Goal: Task Accomplishment & Management: Manage account settings

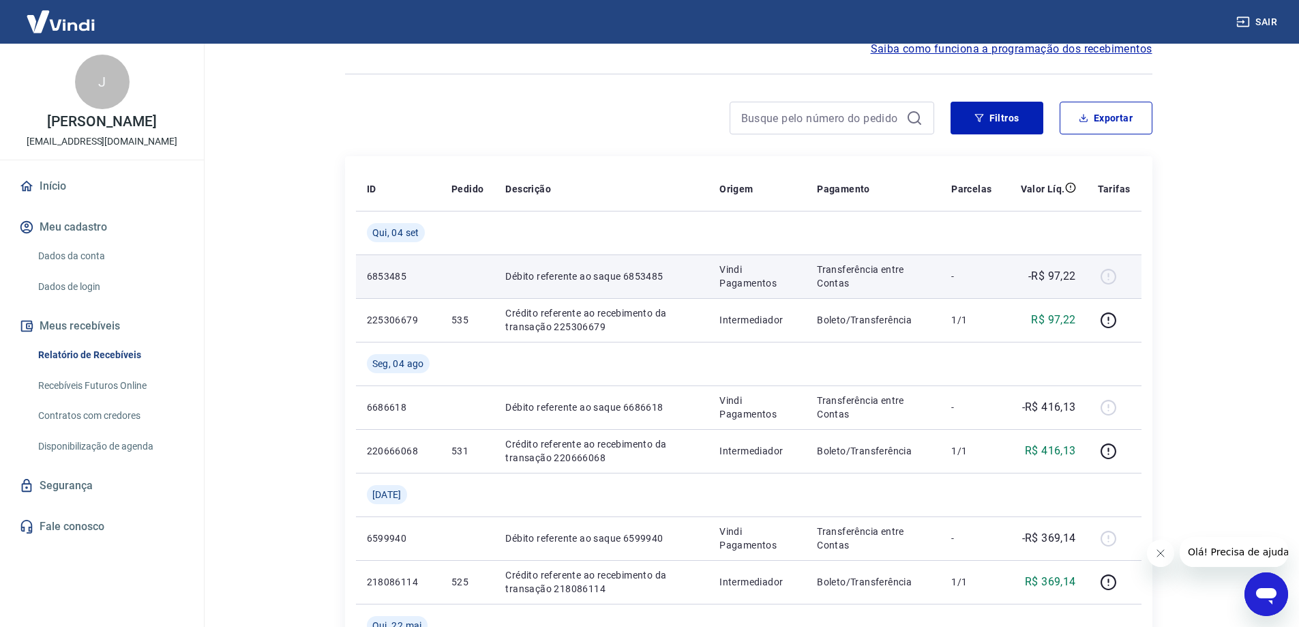
scroll to position [136, 0]
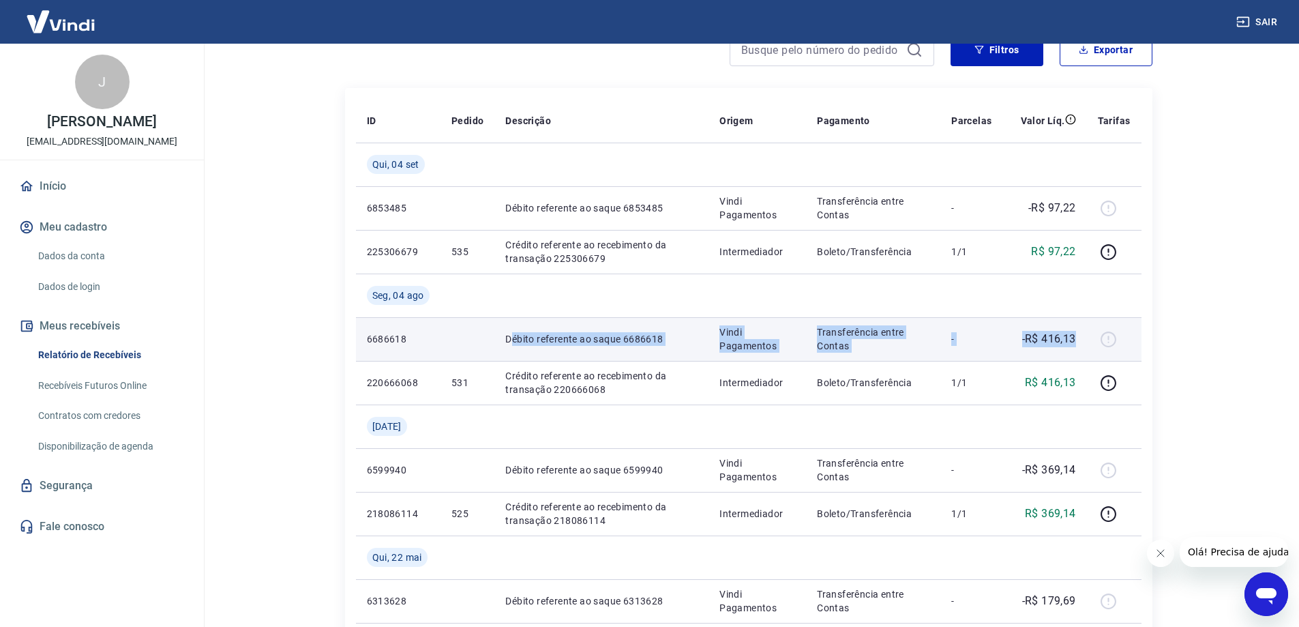
drag, startPoint x: 518, startPoint y: 338, endPoint x: 1087, endPoint y: 339, distance: 569.4
click at [1087, 339] on tr "6686618 Débito referente ao saque 6686618 Vindi Pagamentos Transferência entre …" at bounding box center [749, 339] width 786 height 44
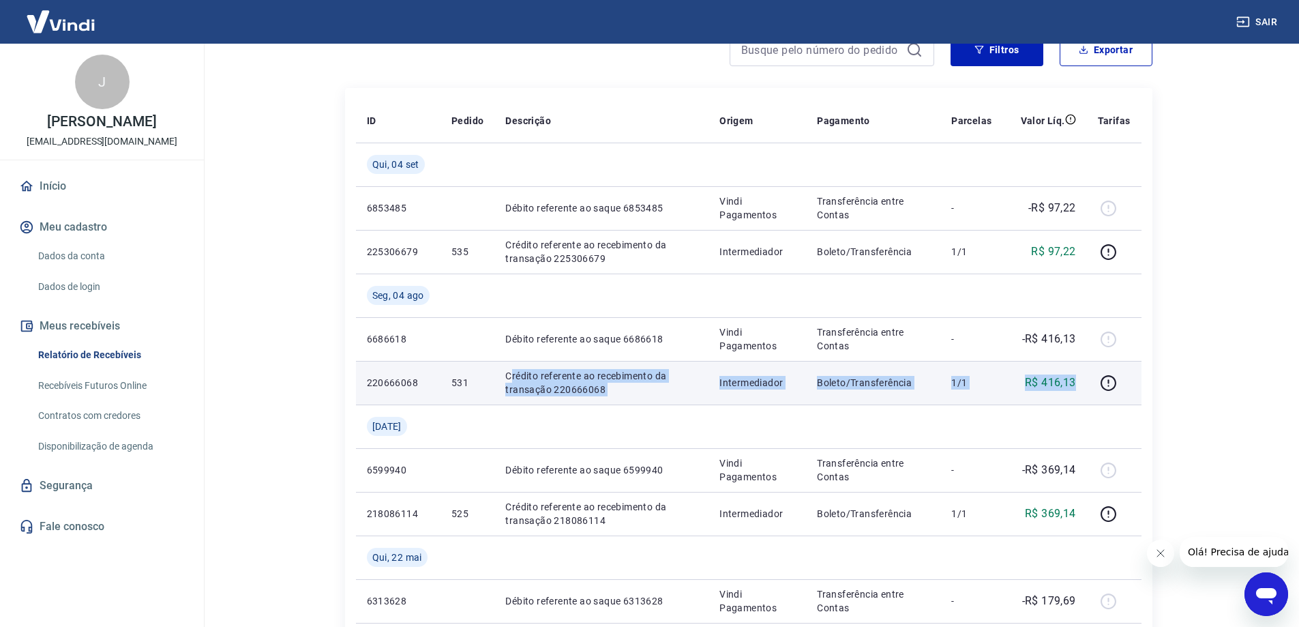
drag, startPoint x: 514, startPoint y: 376, endPoint x: 1077, endPoint y: 383, distance: 564.0
click at [1077, 383] on tr "220666068 531 Crédito referente ao recebimento da transação 220666068 Intermedi…" at bounding box center [749, 383] width 786 height 44
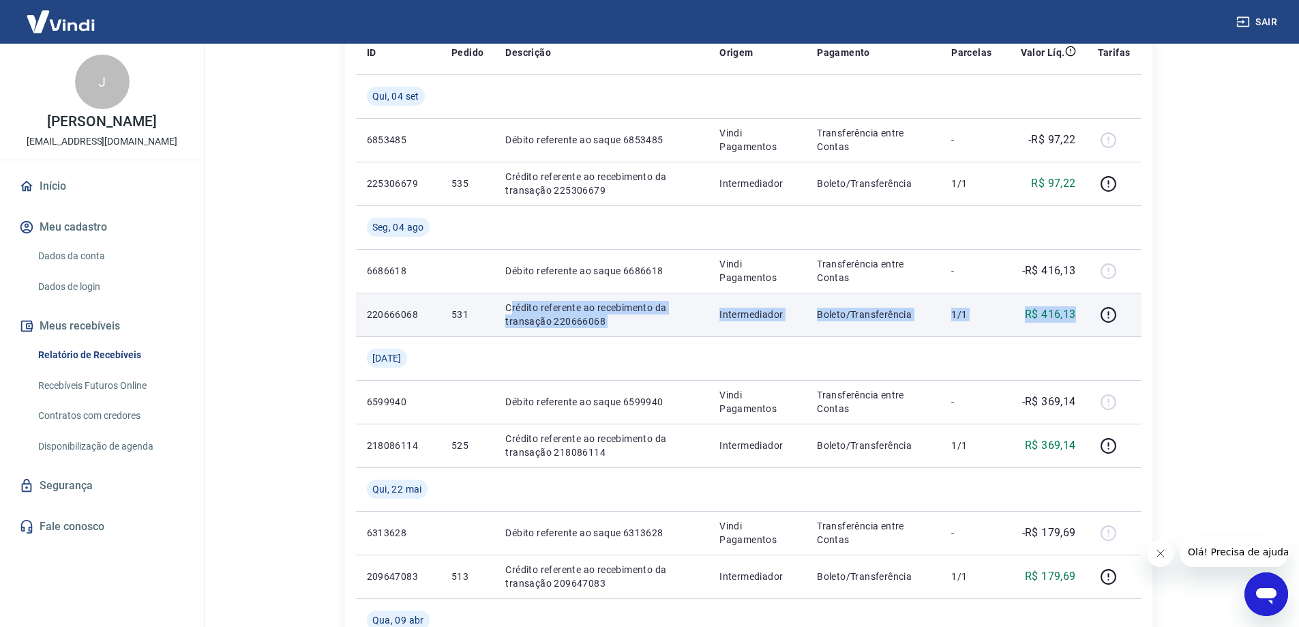
click at [1052, 322] on p "R$ 416,13" at bounding box center [1050, 314] width 51 height 16
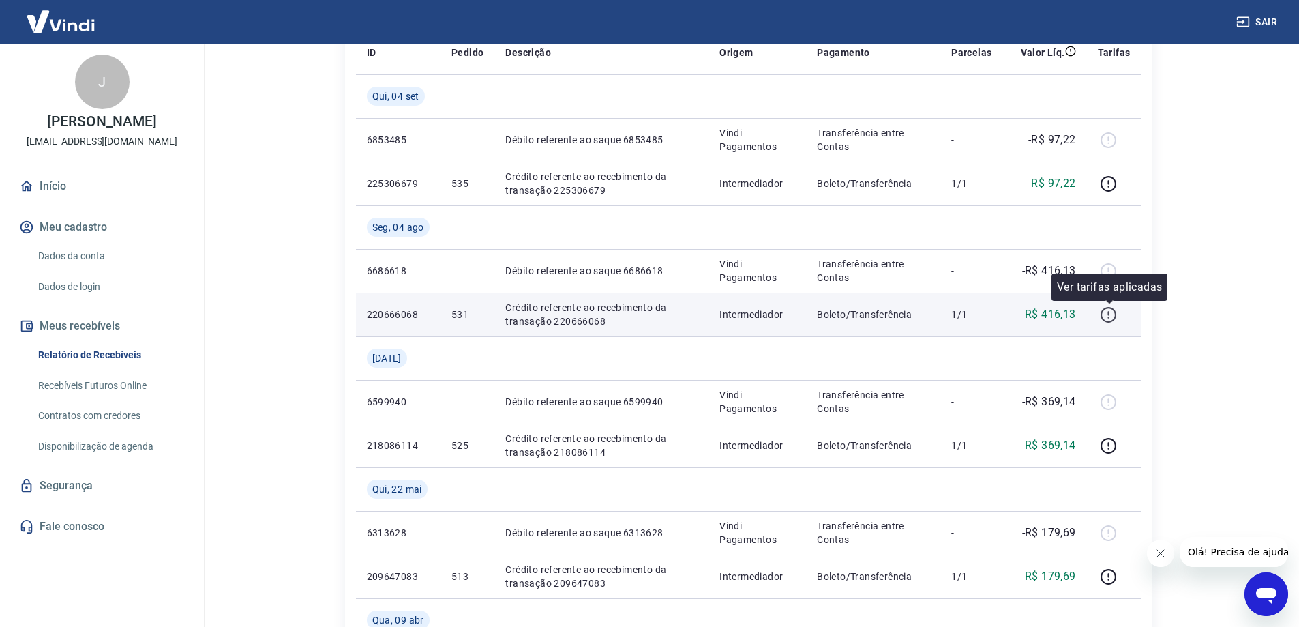
click at [1114, 318] on icon "button" at bounding box center [1108, 314] width 17 height 17
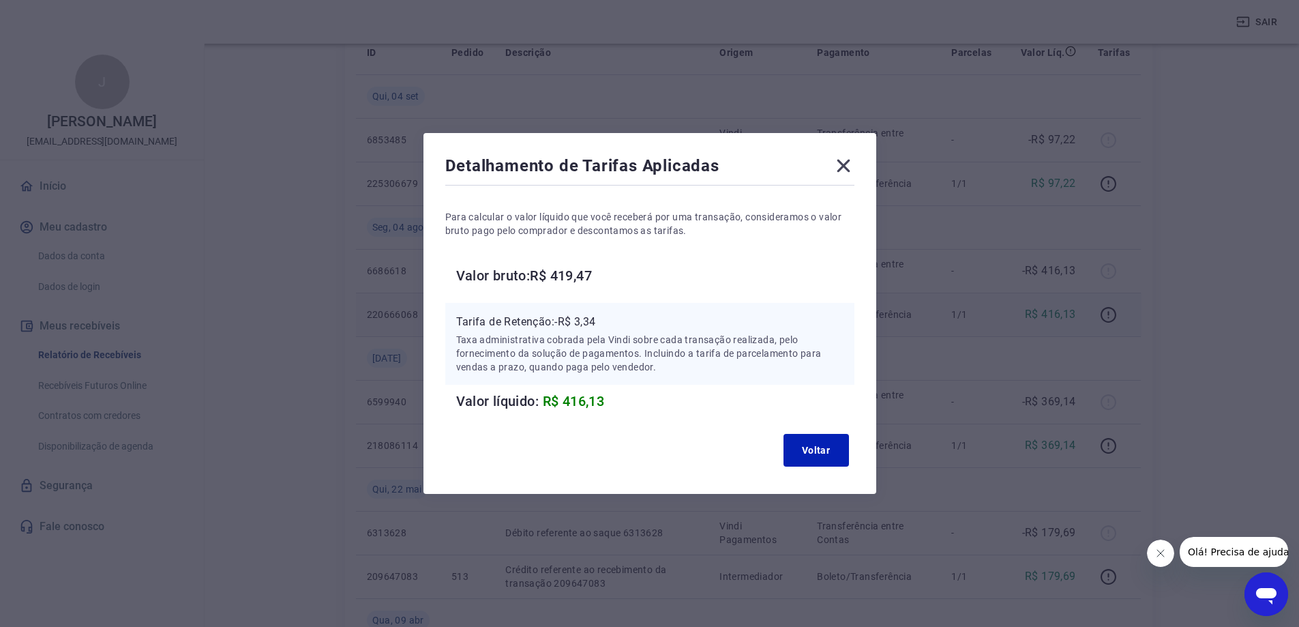
click at [841, 167] on icon at bounding box center [844, 166] width 22 height 22
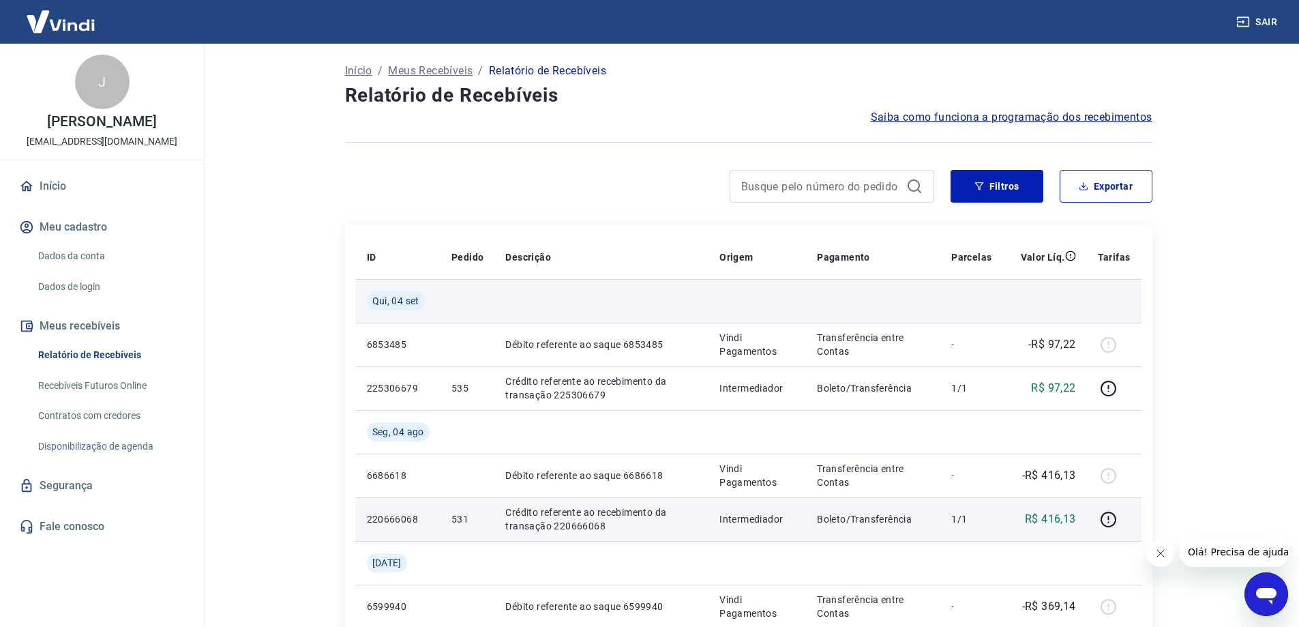
scroll to position [68, 0]
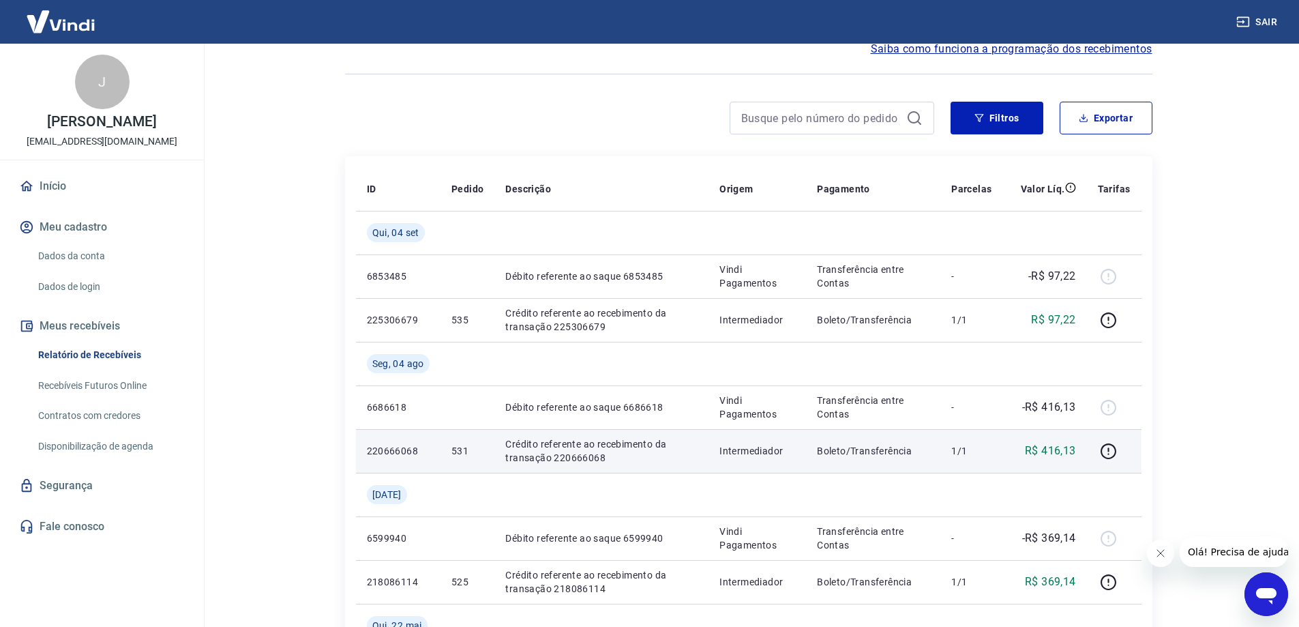
click at [59, 256] on link "Dados da conta" at bounding box center [110, 256] width 155 height 28
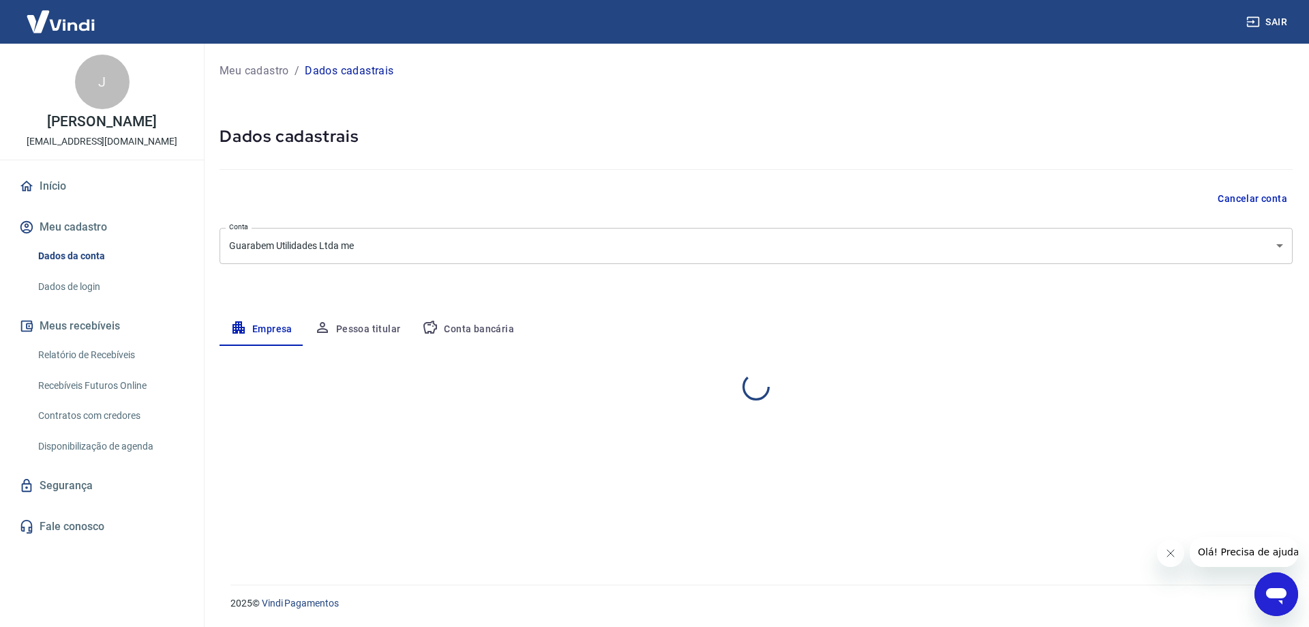
select select "SP"
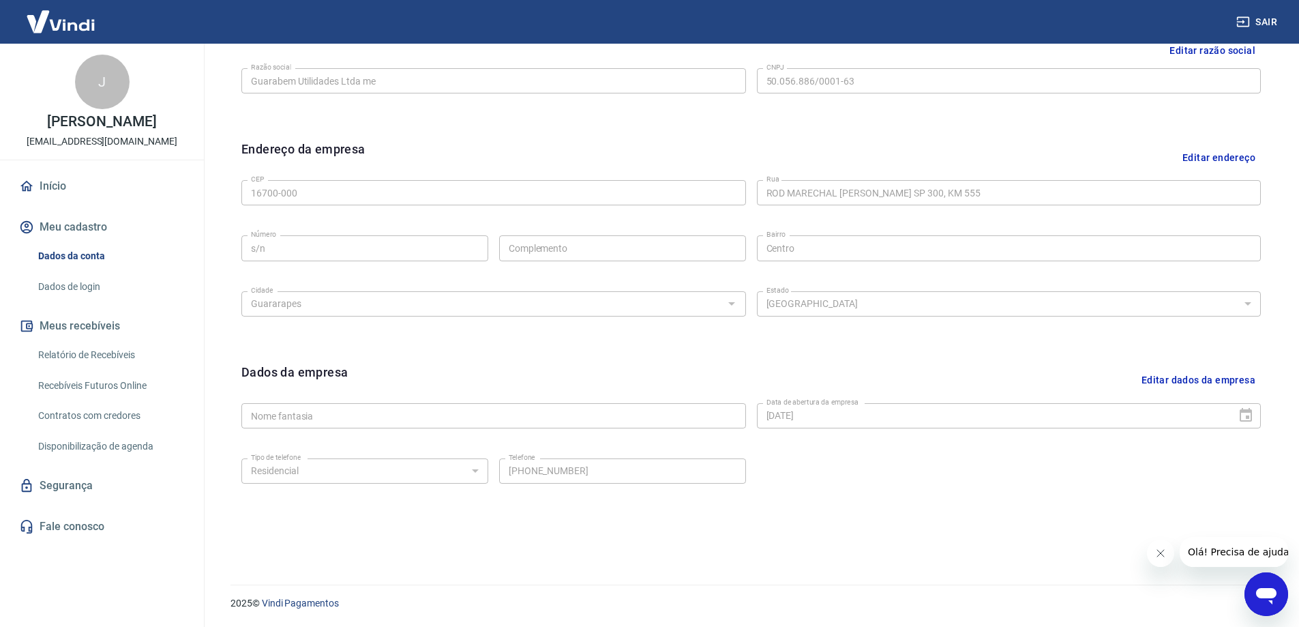
scroll to position [220, 0]
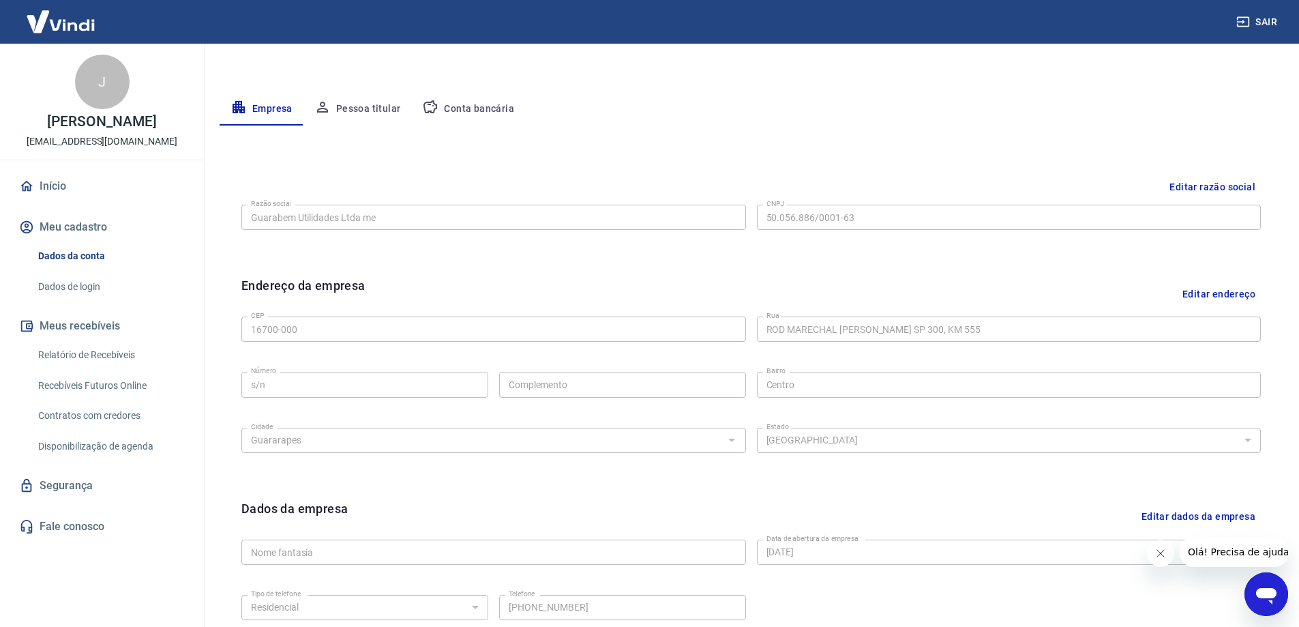
click at [488, 106] on button "Conta bancária" at bounding box center [468, 109] width 114 height 33
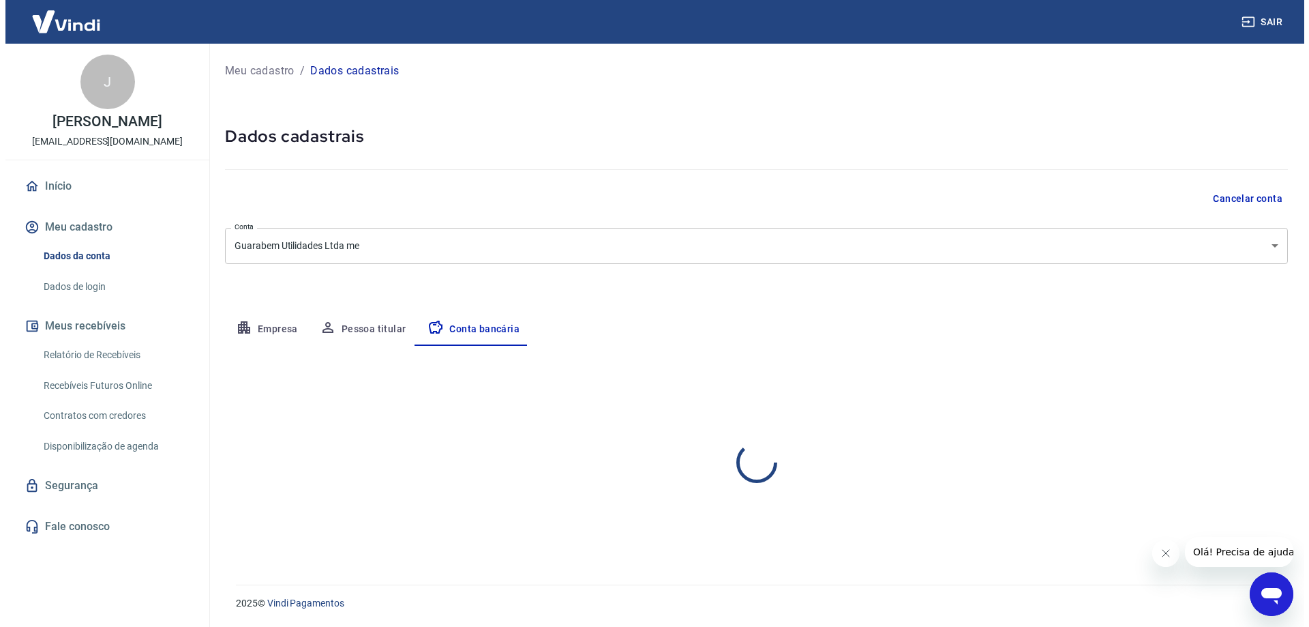
scroll to position [0, 0]
select select "1"
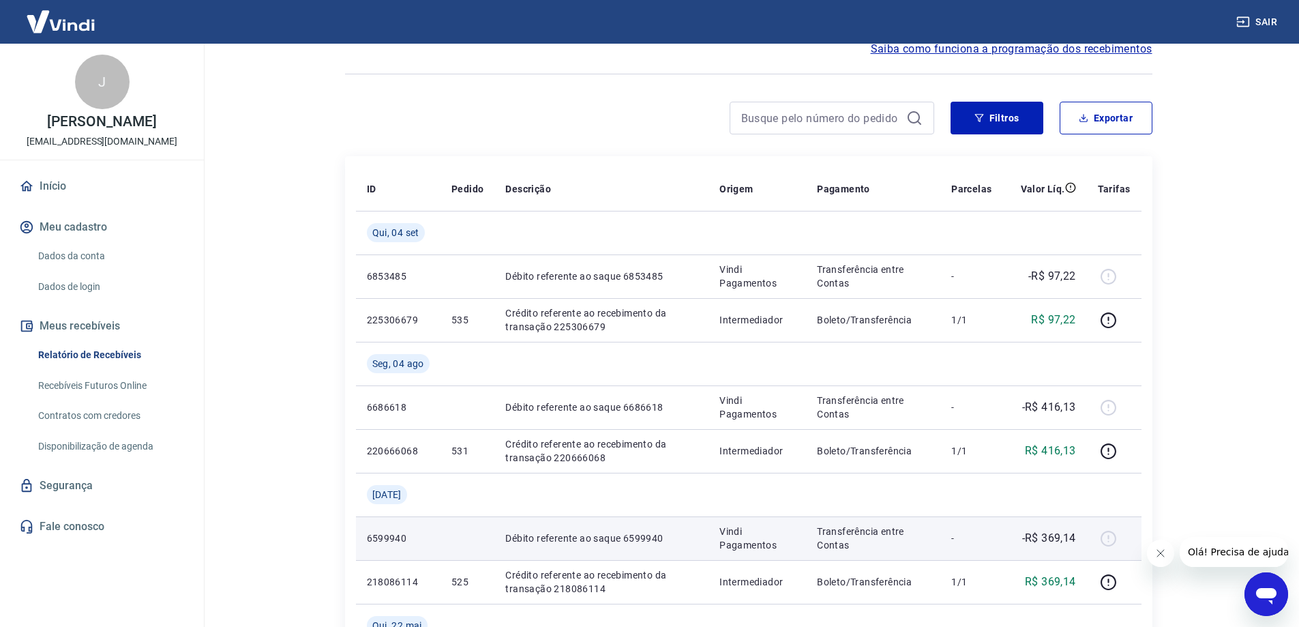
scroll to position [136, 0]
